Goal: Navigation & Orientation: Find specific page/section

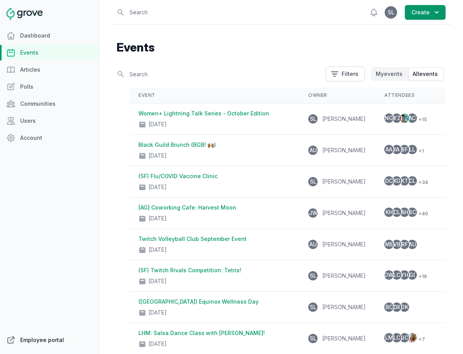
click at [48, 339] on link "Employee portal" at bounding box center [49, 341] width 99 height 16
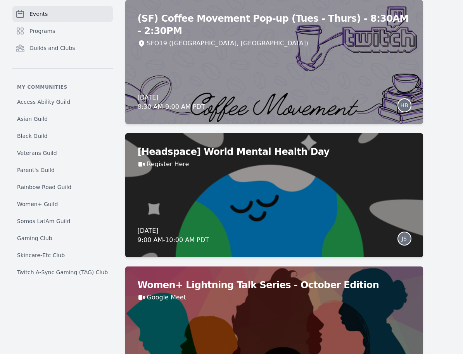
scroll to position [2418, 0]
